Goal: Communication & Community: Share content

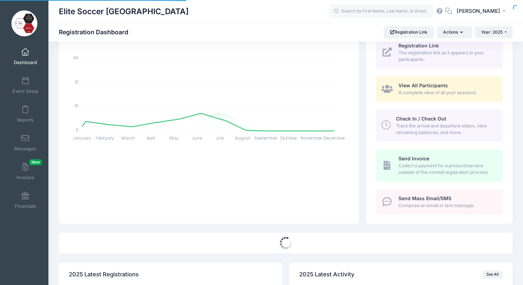
scroll to position [117, 0]
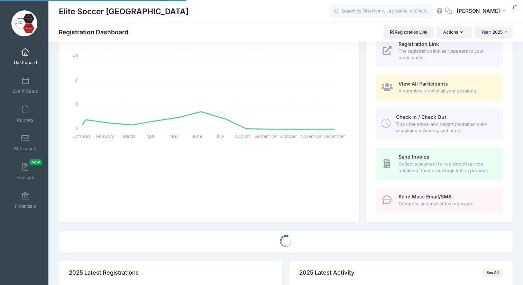
select select
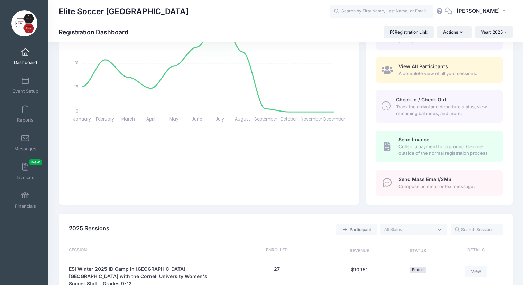
scroll to position [135, 0]
click at [379, 10] on input "text" at bounding box center [382, 12] width 104 height 14
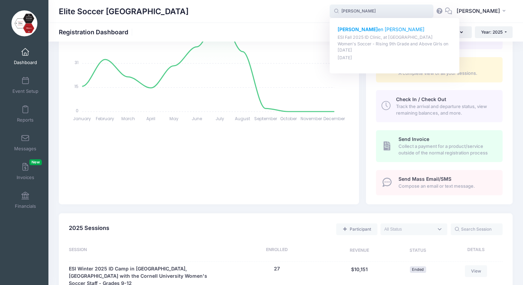
click at [375, 33] on div "Lynd en Taylor ESI Fall 2025 ID Clinic, at Cornell University Women's Soccer - …" at bounding box center [395, 43] width 114 height 35
type input "Lynden Taylor (ESI Fall 2025 ID Clinic, at Cornell University Women's Soccer - …"
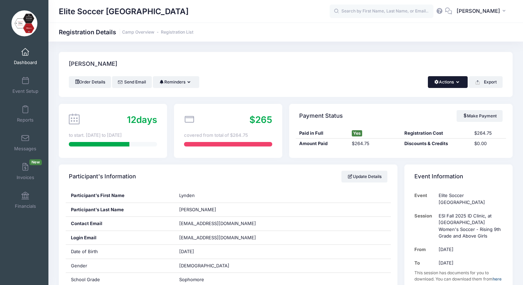
click at [459, 83] on button "Actions" at bounding box center [448, 82] width 40 height 12
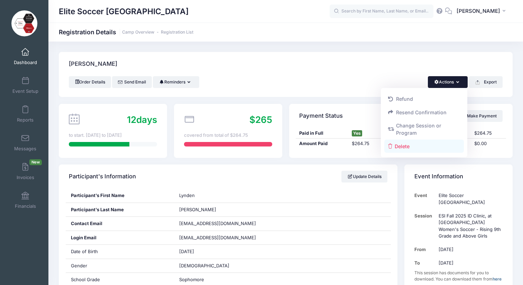
click at [406, 147] on link "Delete" at bounding box center [425, 146] width 80 height 13
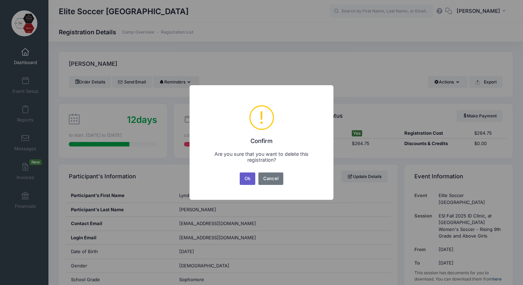
click at [247, 179] on button "Ok" at bounding box center [248, 178] width 16 height 12
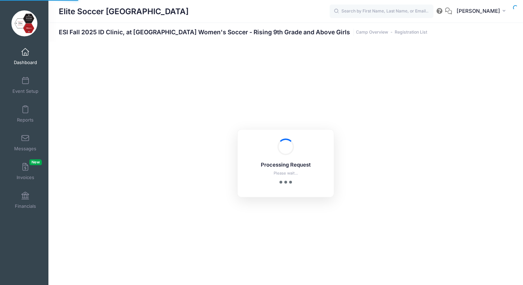
select select "10"
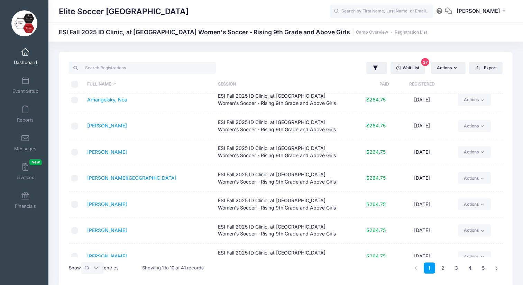
scroll to position [36, 0]
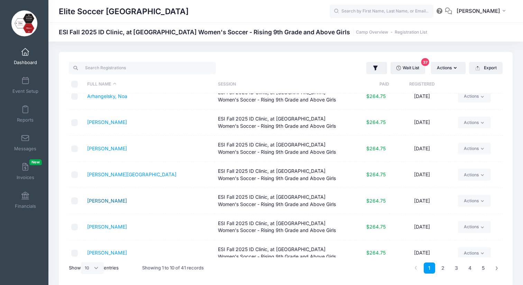
click at [97, 201] on link "Cutter, Isabella" at bounding box center [107, 201] width 40 height 6
click at [494, 9] on span "[PERSON_NAME]" at bounding box center [479, 11] width 44 height 8
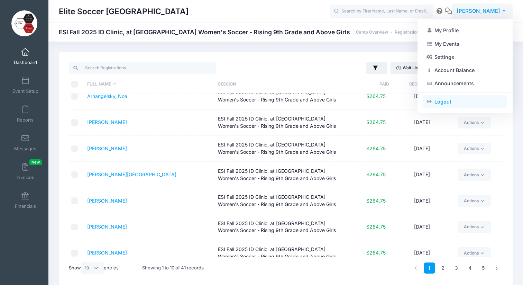
click at [441, 101] on link "Logout" at bounding box center [465, 101] width 84 height 13
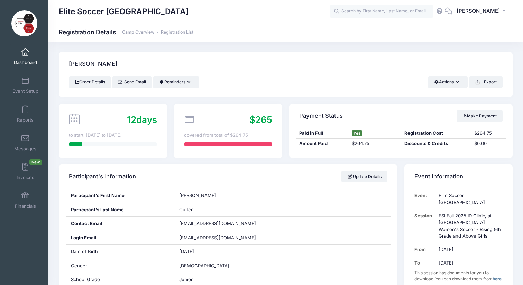
click at [25, 57] on link "Dashboard" at bounding box center [25, 56] width 33 height 24
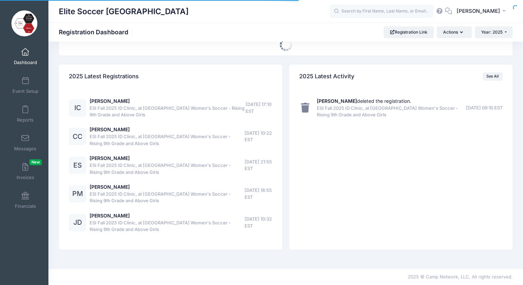
select select
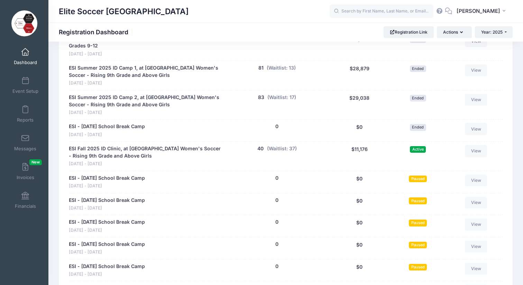
scroll to position [399, 0]
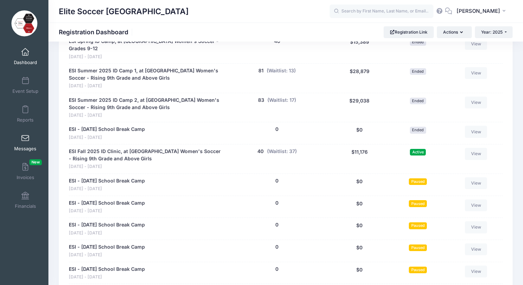
click at [23, 142] on link "Messages" at bounding box center [25, 143] width 33 height 24
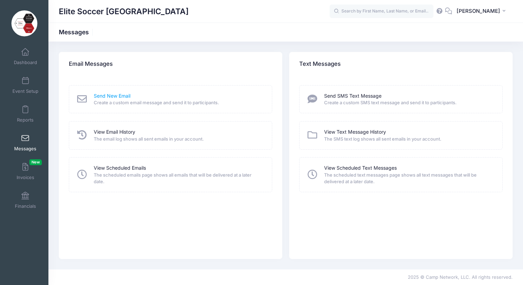
click at [109, 96] on link "Send New Email" at bounding box center [112, 95] width 37 height 7
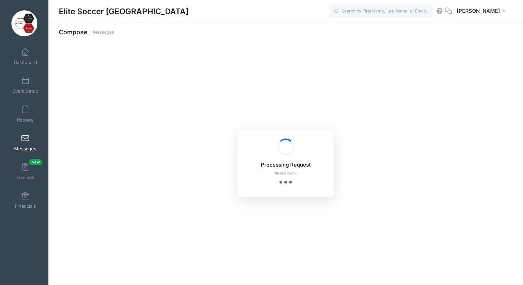
select select "2025"
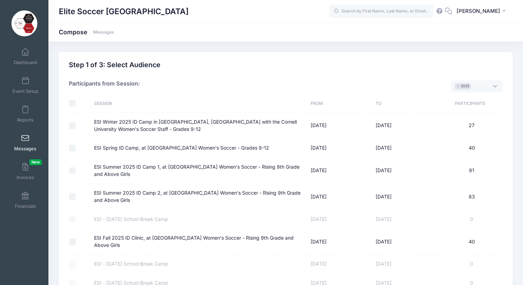
scroll to position [5, 0]
click at [71, 242] on input "ESI Fall 2025 ID Clinic, at [GEOGRAPHIC_DATA] Women's Soccer - Rising 9th Grade…" at bounding box center [72, 241] width 7 height 7
checkbox input "true"
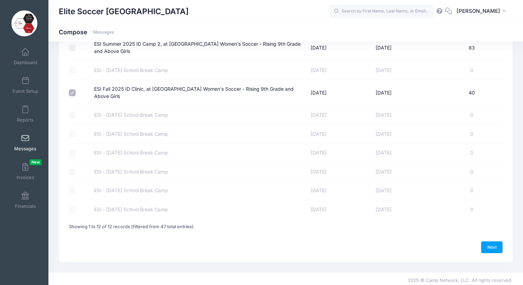
scroll to position [152, 0]
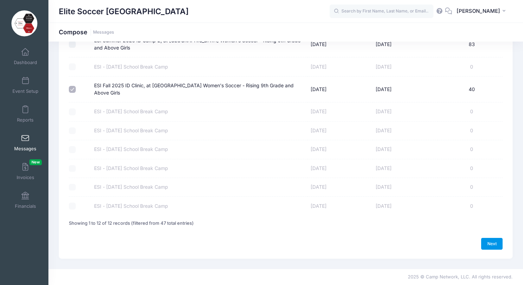
click at [496, 245] on link "Next" at bounding box center [492, 244] width 21 height 12
select select "50"
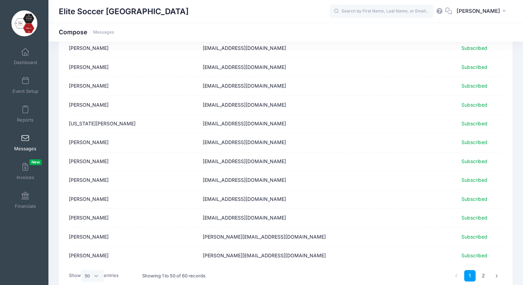
scroll to position [836, 0]
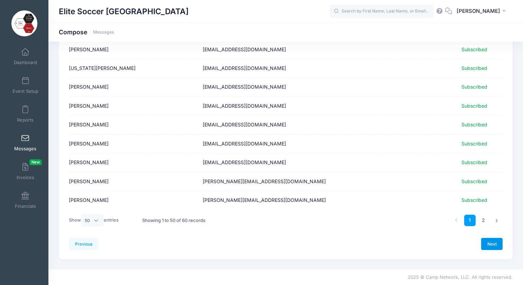
click at [491, 244] on link "Next" at bounding box center [492, 244] width 21 height 12
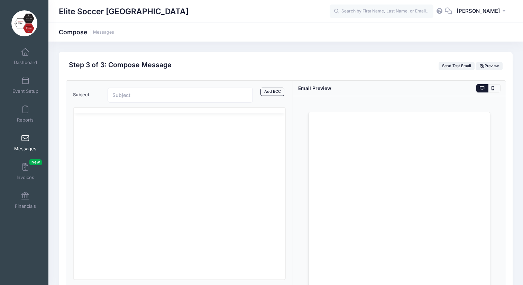
scroll to position [0, 0]
click at [122, 98] on input "Subject" at bounding box center [180, 95] width 145 height 15
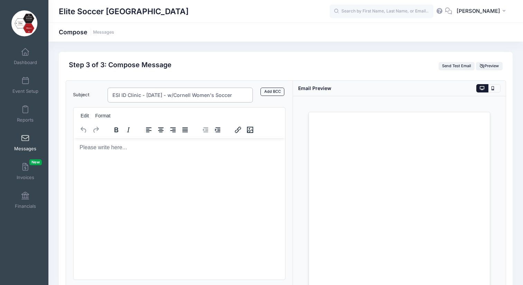
type input "ESI ID Clinic - [DATE] - w/Cornell Women's Soccer"
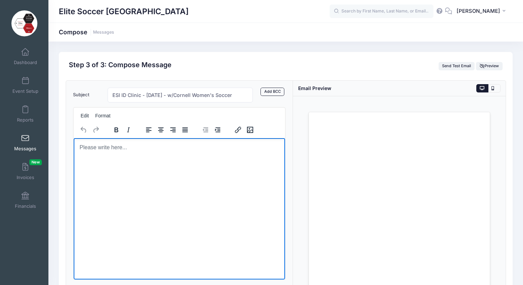
click at [90, 146] on body "Rich Text Area. Press ALT-0 for help." at bounding box center [179, 147] width 200 height 8
click at [79, 160] on html "Dear Players and Parents, This ID Clinic is FULL" at bounding box center [179, 154] width 212 height 32
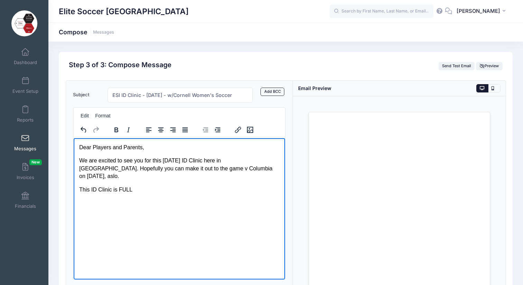
click at [134, 186] on p "This ID Clinic is FULL" at bounding box center [179, 190] width 200 height 8
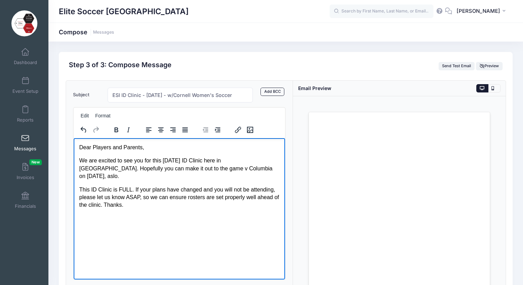
click at [161, 162] on p "We are excited to see you for this [DATE] ID Clinic here in [GEOGRAPHIC_DATA]. …" at bounding box center [179, 167] width 200 height 23
click at [135, 169] on p "We are excited to see you for the [DATE] ID Clinic here in [GEOGRAPHIC_DATA]. H…" at bounding box center [179, 167] width 200 height 23
click at [141, 204] on p "This ID Clinic is FULL. If your plans have changed and you will not be attendin…" at bounding box center [179, 197] width 200 height 23
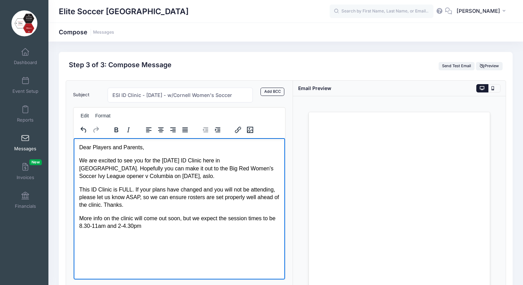
click at [98, 226] on p "More info on the clinic will come out soon, but we expect the session times to …" at bounding box center [179, 222] width 200 height 16
click at [136, 226] on p "More info on the clinic will come out soon, but we expect the session times to …" at bounding box center [179, 222] width 200 height 16
click at [166, 226] on p "More info on the clinic will come out soon, but we expect the session times to …" at bounding box center [179, 222] width 200 height 16
click at [103, 219] on p "More info on the clinic will come out soon, but we expect the session times to …" at bounding box center [179, 222] width 200 height 16
drag, startPoint x: 152, startPoint y: 219, endPoint x: 190, endPoint y: 221, distance: 37.4
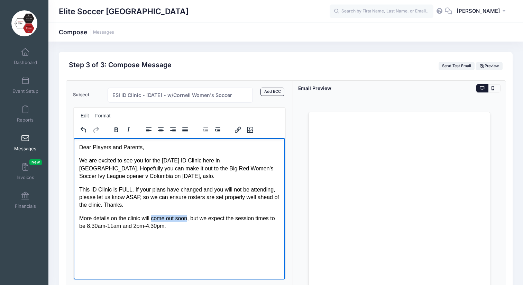
click at [190, 221] on p "More details on the clinic will come out soon, but we expect the session times …" at bounding box center [179, 222] width 200 height 16
click at [129, 226] on p "More details on the clinic will be sent in the next week, but we expect the ses…" at bounding box center [179, 222] width 200 height 16
drag, startPoint x: 129, startPoint y: 227, endPoint x: 163, endPoint y: 230, distance: 33.7
click at [163, 230] on html "Dear Players and Parents, We are excited to see you for the [DATE] ID Clinic he…" at bounding box center [179, 187] width 212 height 98
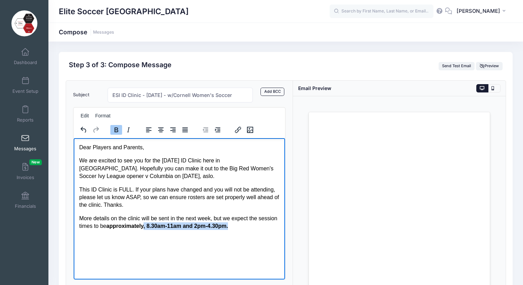
drag, startPoint x: 259, startPoint y: 224, endPoint x: 167, endPoint y: 225, distance: 91.4
click at [167, 225] on p "More details on the clinic will be sent in the next week, but we expect the ses…" at bounding box center [179, 222] width 200 height 16
click at [178, 235] on html "Dear Players and Parents, We are excited to see you for the [DATE] ID Clinic he…" at bounding box center [179, 187] width 212 height 98
click at [252, 227] on p "More details on the clinic will be sent in the next week, but we expect the ses…" at bounding box center [179, 222] width 200 height 16
drag, startPoint x: 168, startPoint y: 226, endPoint x: 131, endPoint y: 225, distance: 37.4
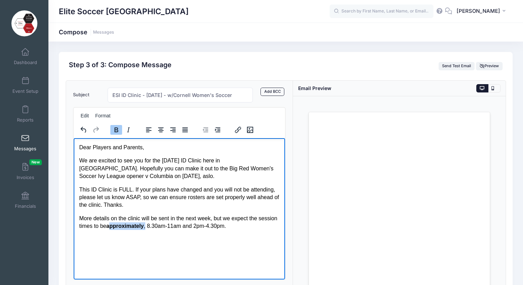
click at [131, 225] on p "More details on the clinic will be sent in the next week, but we expect the ses…" at bounding box center [179, 222] width 200 height 16
click at [158, 235] on html "Dear Players and Parents, We are excited to see you for the [DATE] ID Clinic he…" at bounding box center [179, 187] width 212 height 98
drag, startPoint x: 129, startPoint y: 226, endPoint x: 154, endPoint y: 228, distance: 25.3
click at [154, 228] on p "More details on the clinic will be sent in the next week, but we expect the ses…" at bounding box center [179, 222] width 200 height 16
click at [127, 226] on p "More details on the clinic will be sent in the next week, but we expect the ses…" at bounding box center [179, 222] width 200 height 16
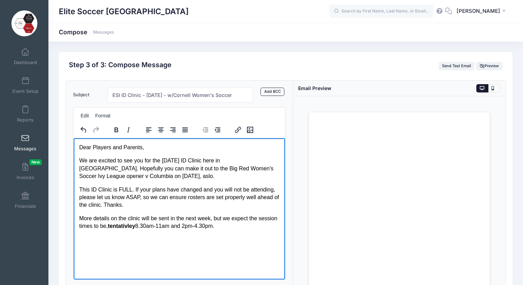
click at [159, 225] on p "More details on the clinic will be sent in the next week, but we expect the ses…" at bounding box center [179, 222] width 200 height 16
click at [205, 235] on html "Dear Players and Parents, We are excited to see you for the [DATE] ID Clinic he…" at bounding box center [179, 187] width 212 height 98
click at [229, 235] on html "Dear Players and Parents, We are excited to see you for the [DATE] ID Clinic he…" at bounding box center [179, 187] width 212 height 98
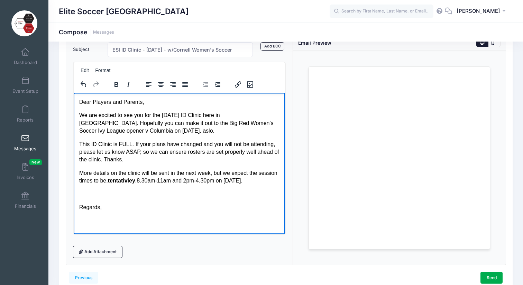
scroll to position [9, 0]
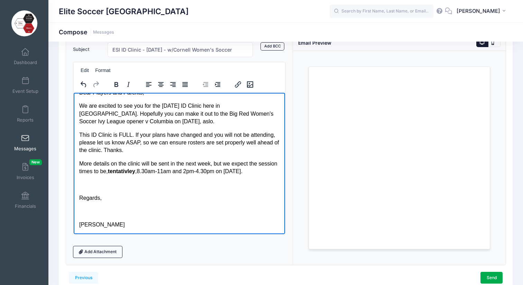
click at [124, 207] on p "Rich Text Area. Press ALT-0 for help." at bounding box center [179, 211] width 200 height 8
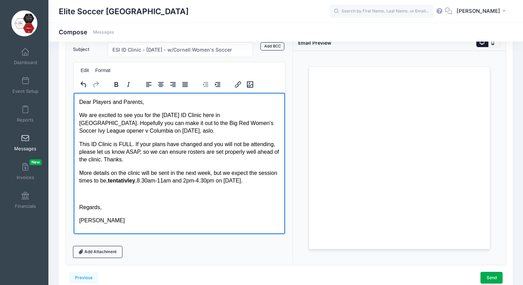
scroll to position [0, 0]
click at [106, 198] on body "Dear Players and Parents, We are excited to see you for the [DATE] ID Clinic he…" at bounding box center [179, 161] width 200 height 126
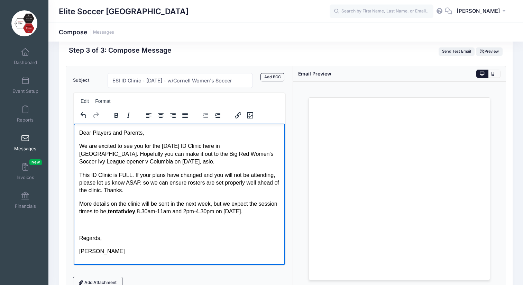
scroll to position [14, 0]
click at [90, 225] on p "Rich Text Area. Press ALT-0 for help." at bounding box center [179, 226] width 200 height 8
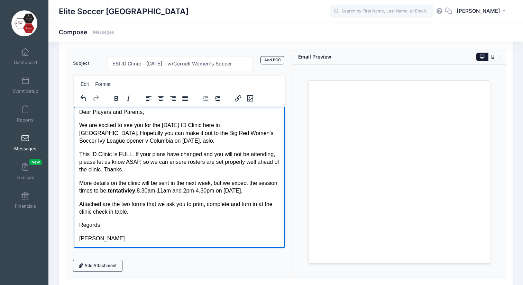
scroll to position [79, 0]
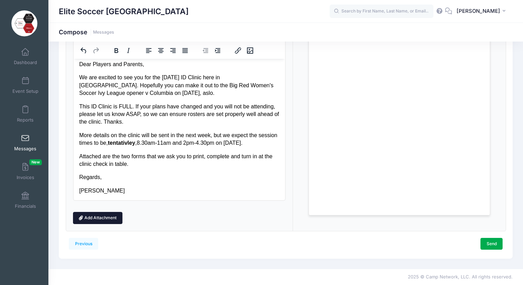
click at [104, 219] on link "Add Attachment" at bounding box center [98, 218] width 50 height 12
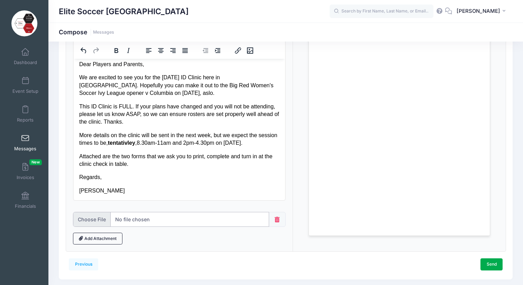
click at [91, 221] on input "file" at bounding box center [171, 219] width 197 height 15
type input "C:\fakepath\Release - FALL 2024 ONWARDS - ESI ID Camps.pdf"
click at [94, 238] on link "Add Attachment" at bounding box center [98, 239] width 50 height 12
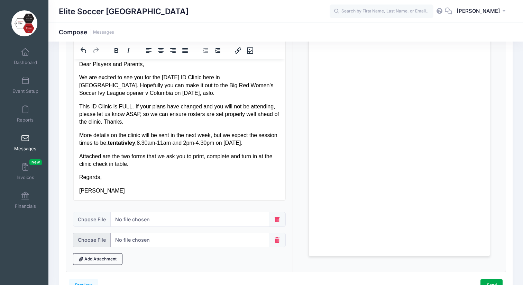
click at [94, 236] on input "file" at bounding box center [171, 240] width 197 height 15
type input "C:\fakepath\Medical Form.pdf"
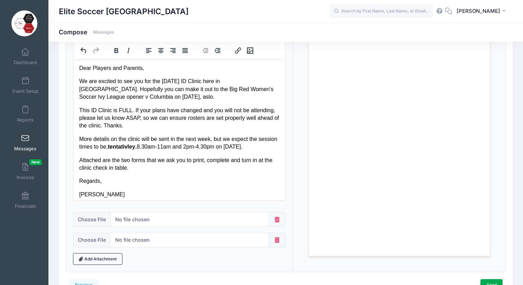
click at [277, 147] on p "More details on the clinic will be sent in the next week, but we expect the ses…" at bounding box center [179, 143] width 200 height 16
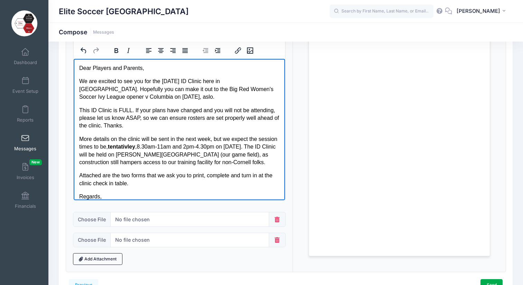
click at [173, 163] on p "More details on the clinic will be sent in the next week, but we expect the ses…" at bounding box center [179, 150] width 200 height 31
click at [231, 163] on p "More details on the clinic will be sent in the next week, but we expect the ses…" at bounding box center [179, 150] width 200 height 31
click at [136, 163] on p "More details on the clinic will be sent in the next week, but we expect the ses…" at bounding box center [179, 150] width 200 height 31
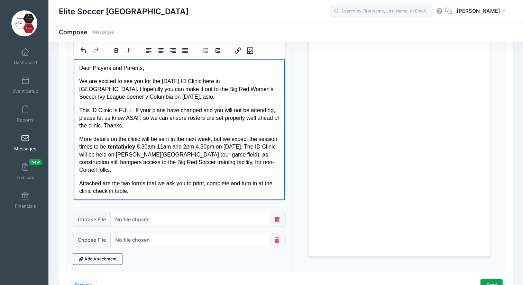
click at [195, 156] on p "More details on the clinic will be sent in the next week, but we expect the ses…" at bounding box center [179, 154] width 200 height 39
click at [80, 155] on p "More details on the clinic will be sent in the next week, but we expect the ses…" at bounding box center [179, 154] width 200 height 39
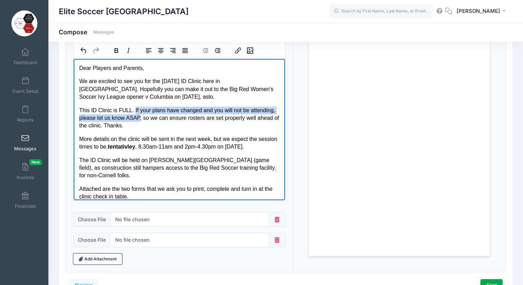
drag, startPoint x: 135, startPoint y: 111, endPoint x: 139, endPoint y: 116, distance: 6.7
click at [139, 116] on p "This ID Clinic is FULL. If your plans have changed and you will not be attendin…" at bounding box center [179, 117] width 200 height 23
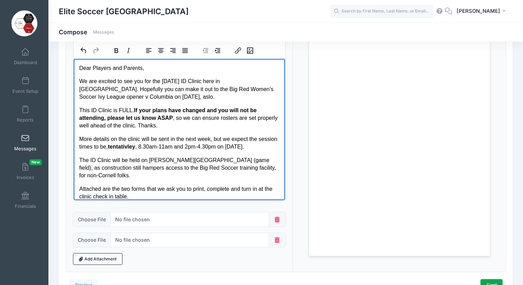
click at [174, 140] on p "More details on the clinic will be sent in the next week, but we expect the ses…" at bounding box center [179, 143] width 200 height 16
click at [99, 127] on p "This ID Clinic is FULL. If your plans have changed and you will not be attendin…" at bounding box center [179, 117] width 200 height 23
click at [207, 157] on p "The ID Clinic will be held on [PERSON_NAME][GEOGRAPHIC_DATA] (game field), as c…" at bounding box center [179, 167] width 200 height 23
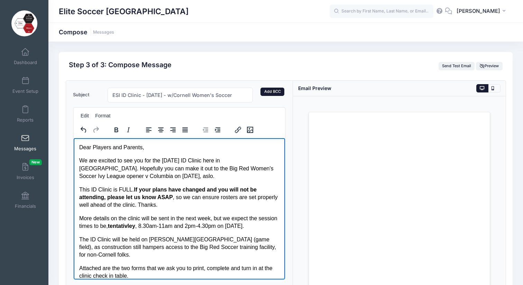
click at [268, 91] on link "Add BCC" at bounding box center [273, 92] width 24 height 8
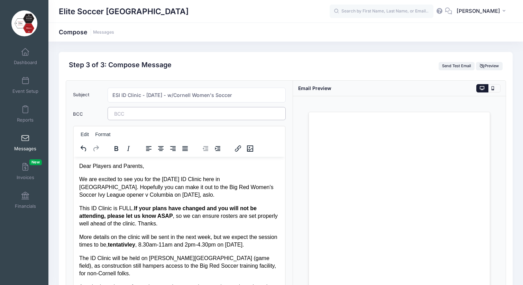
click at [173, 114] on tags "​" at bounding box center [197, 113] width 178 height 13
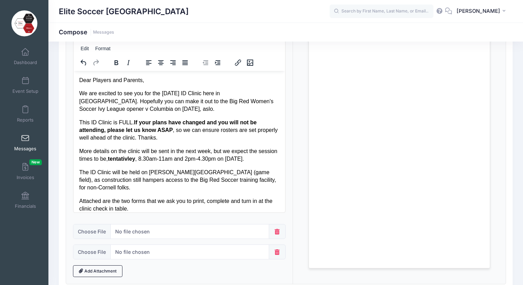
scroll to position [139, 0]
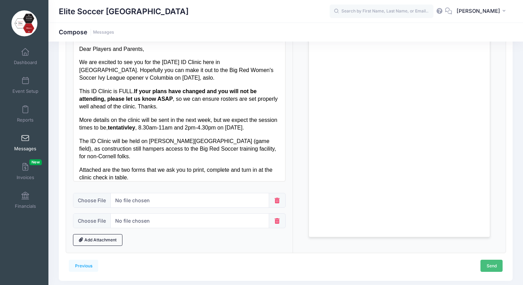
click at [491, 260] on link "Send" at bounding box center [492, 266] width 22 height 12
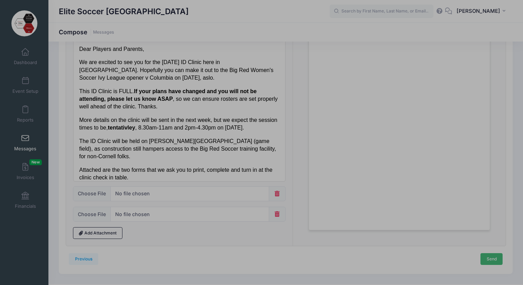
scroll to position [0, 0]
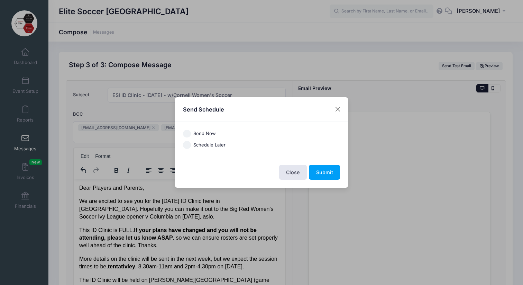
click at [189, 135] on input "Send Now" at bounding box center [187, 134] width 8 height 8
radio input "true"
click at [324, 172] on button "Submit" at bounding box center [324, 172] width 31 height 15
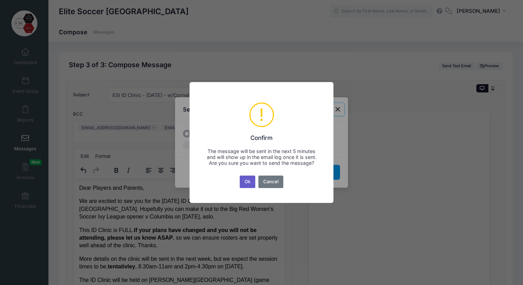
click at [244, 184] on button "Ok" at bounding box center [248, 182] width 16 height 12
